Goal: Task Accomplishment & Management: Manage account settings

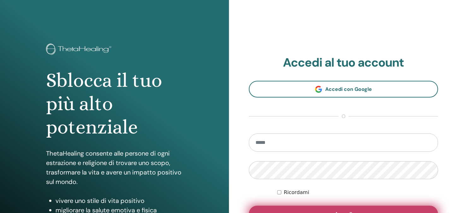
type input "**********"
click at [310, 210] on button "Accedi" at bounding box center [343, 214] width 189 height 16
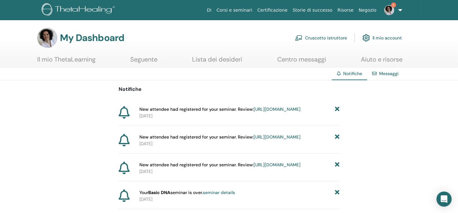
click at [315, 38] on link "Cruscotto istruttore" at bounding box center [321, 38] width 52 height 14
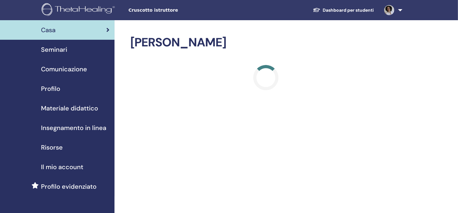
click at [64, 50] on span "Seminari" at bounding box center [54, 49] width 26 height 9
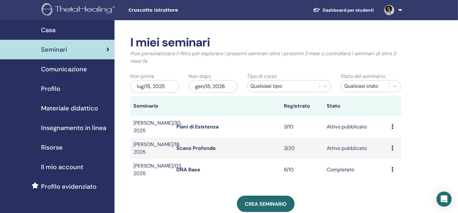
click at [206, 147] on link "Scavo Profondo" at bounding box center [195, 148] width 39 height 7
click at [199, 125] on link "Piani di Esistenza" at bounding box center [197, 126] width 42 height 7
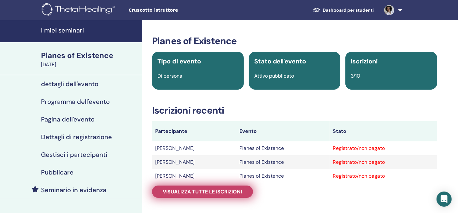
click at [227, 193] on span "Visualizza tutte le iscrizioni" at bounding box center [202, 191] width 79 height 7
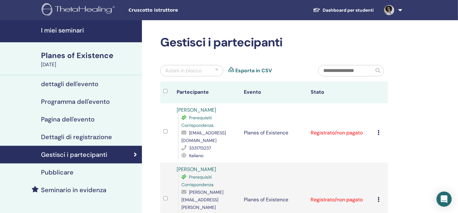
click at [391, 10] on img at bounding box center [389, 10] width 10 height 10
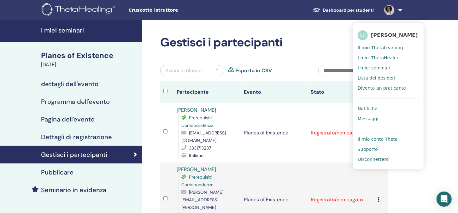
click at [374, 159] on span "Disconnettersi" at bounding box center [374, 159] width 32 height 6
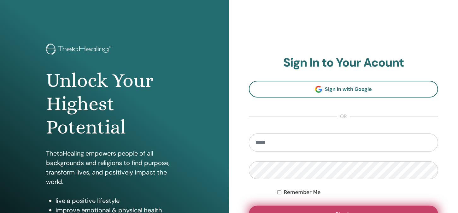
type input "**********"
click at [337, 209] on button "Sign In" at bounding box center [343, 214] width 189 height 16
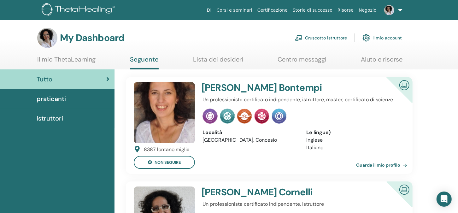
click at [313, 38] on link "Cruscotto istruttore" at bounding box center [321, 38] width 52 height 14
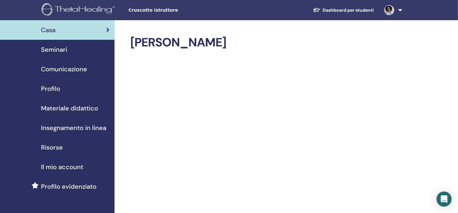
click at [389, 9] on img at bounding box center [389, 10] width 10 height 10
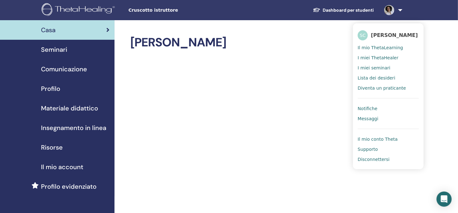
click at [59, 50] on span "Seminari" at bounding box center [54, 49] width 26 height 9
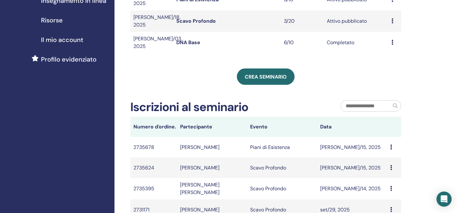
scroll to position [189, 0]
